Goal: Transaction & Acquisition: Purchase product/service

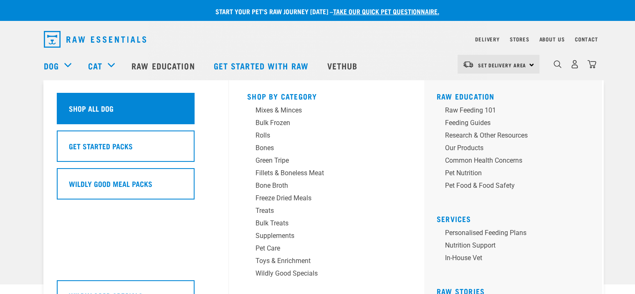
click at [92, 94] on div "Shop All Dog" at bounding box center [126, 108] width 138 height 31
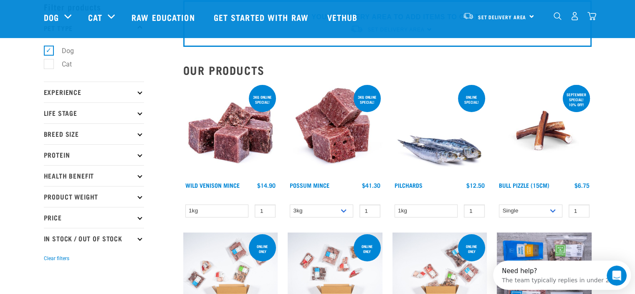
click at [138, 173] on p "Health Benefit" at bounding box center [94, 175] width 100 height 21
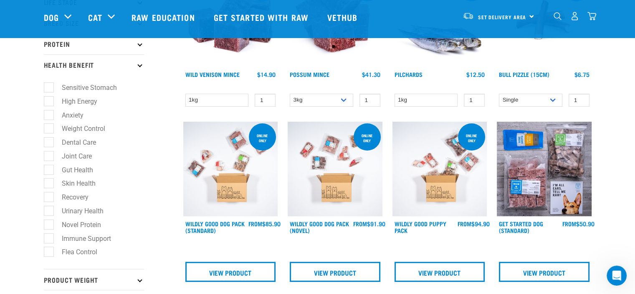
scroll to position [167, 0]
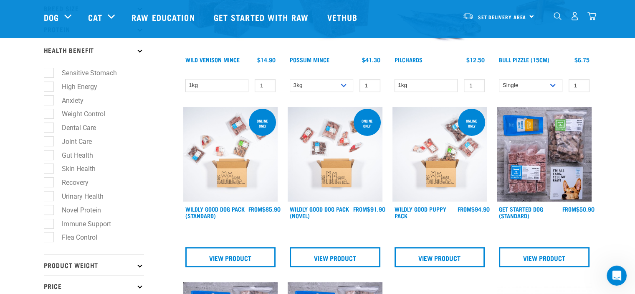
click at [74, 225] on label "Immune Support" at bounding box center [81, 223] width 66 height 10
click at [49, 225] on input "Immune Support" at bounding box center [46, 221] width 5 height 5
checkbox input "true"
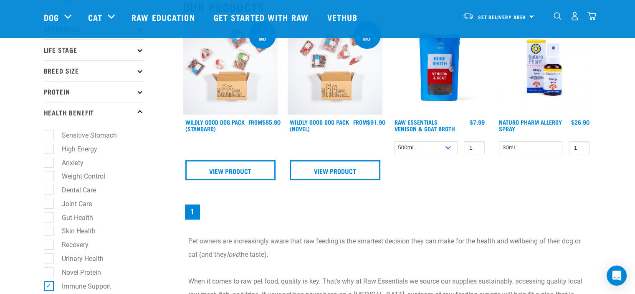
scroll to position [125, 0]
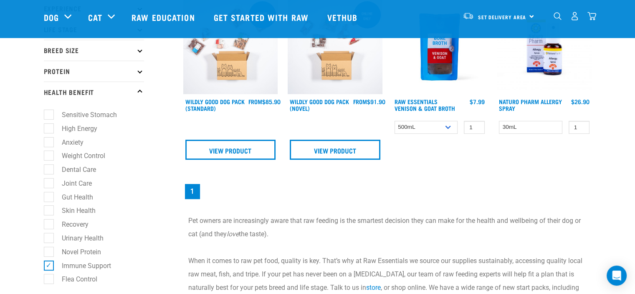
click at [52, 265] on label "Immune Support" at bounding box center [81, 265] width 66 height 10
click at [49, 265] on input "Immune Support" at bounding box center [46, 263] width 5 height 5
checkbox input "false"
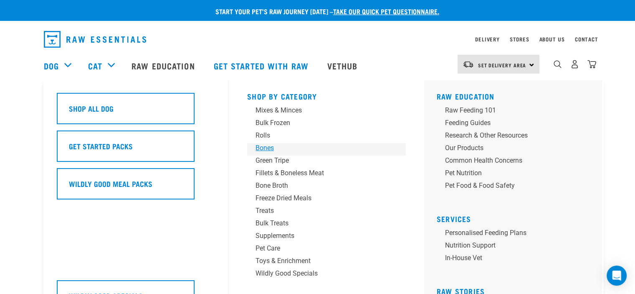
scroll to position [42, 0]
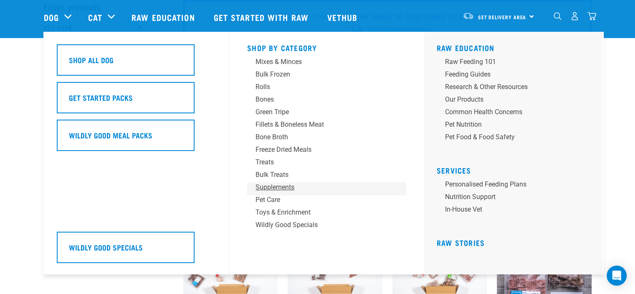
click at [274, 187] on div "Supplements" at bounding box center [321, 187] width 130 height 10
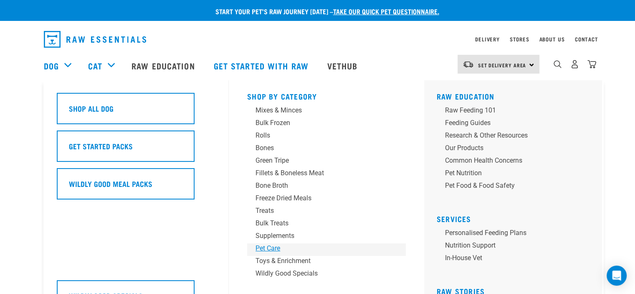
click at [274, 248] on div "Pet Care" at bounding box center [321, 248] width 130 height 10
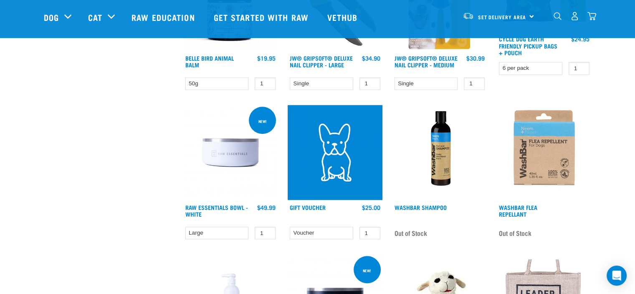
scroll to position [877, 0]
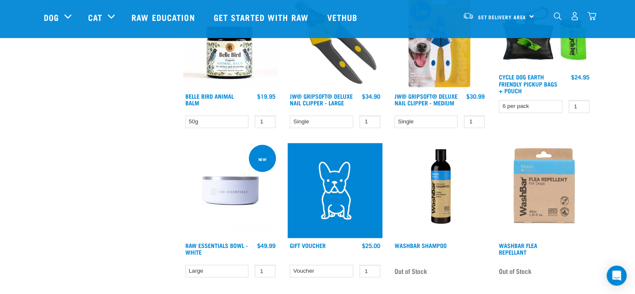
click at [556, 13] on div "dropdown navigation" at bounding box center [557, 16] width 9 height 9
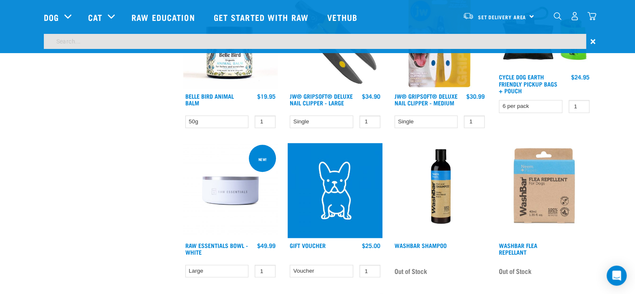
click at [461, 48] on input "search" at bounding box center [315, 41] width 542 height 15
type input "probiotic"
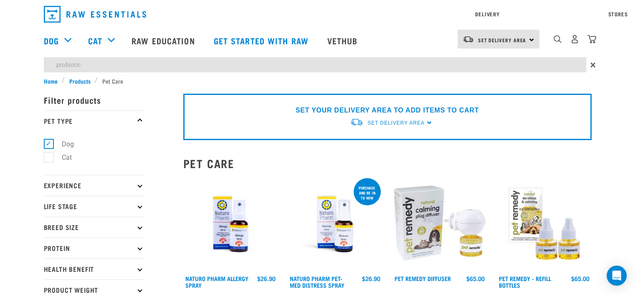
scroll to position [0, 0]
click at [118, 61] on input "probiotic" at bounding box center [315, 64] width 542 height 15
click at [119, 63] on input "probiotic" at bounding box center [315, 64] width 542 height 15
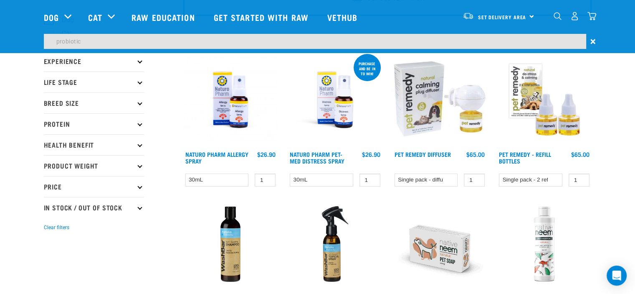
scroll to position [42, 0]
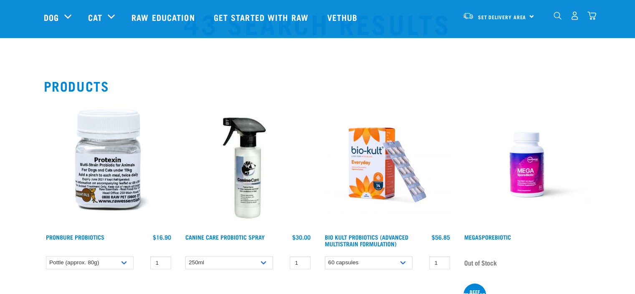
scroll to position [42, 0]
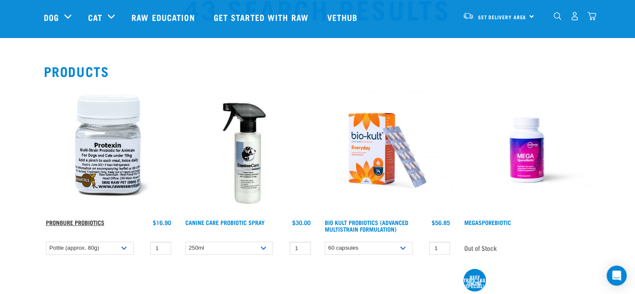
click at [67, 222] on link "ProN8ure Probiotics" at bounding box center [75, 221] width 58 height 3
